Goal: Task Accomplishment & Management: Manage account settings

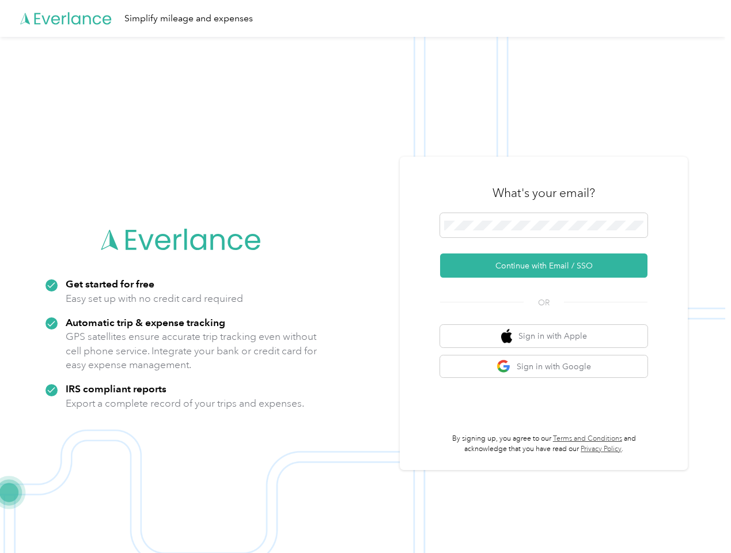
click at [365, 277] on img at bounding box center [362, 313] width 725 height 553
click at [365, 18] on div "Simplify mileage and expenses" at bounding box center [362, 18] width 725 height 37
click at [548, 266] on button "Continue with Email / SSO" at bounding box center [543, 265] width 207 height 24
click at [548, 336] on button "Sign in with Apple" at bounding box center [543, 336] width 207 height 22
click at [548, 366] on button "Sign in with Google" at bounding box center [543, 366] width 207 height 22
